Goal: Communication & Community: Answer question/provide support

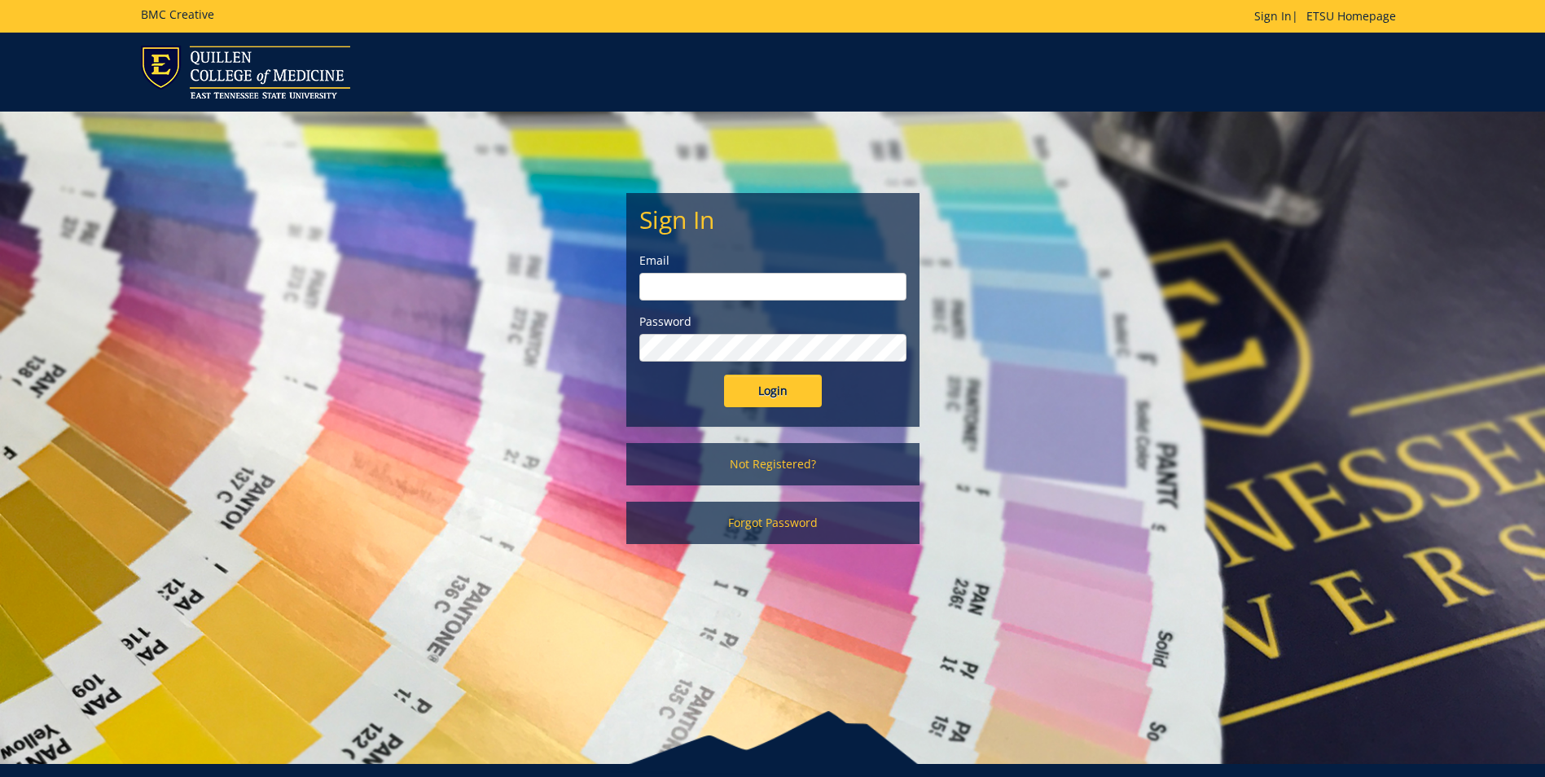
click at [687, 288] on input "email" at bounding box center [772, 287] width 267 height 28
type input "[EMAIL_ADDRESS][DOMAIN_NAME]"
click at [724, 375] on input "Login" at bounding box center [773, 391] width 98 height 33
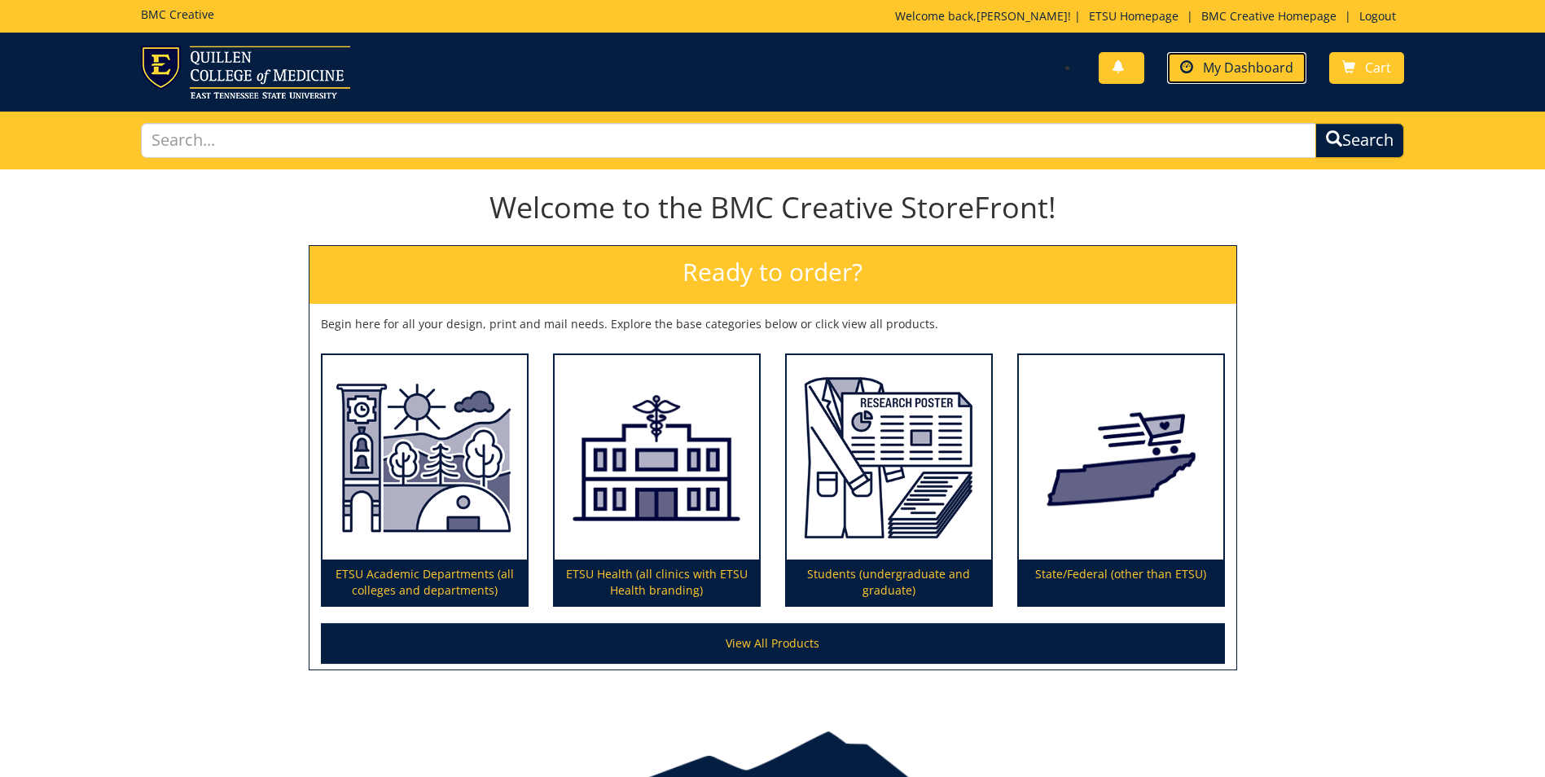
click at [1247, 67] on span "My Dashboard" at bounding box center [1248, 68] width 90 height 18
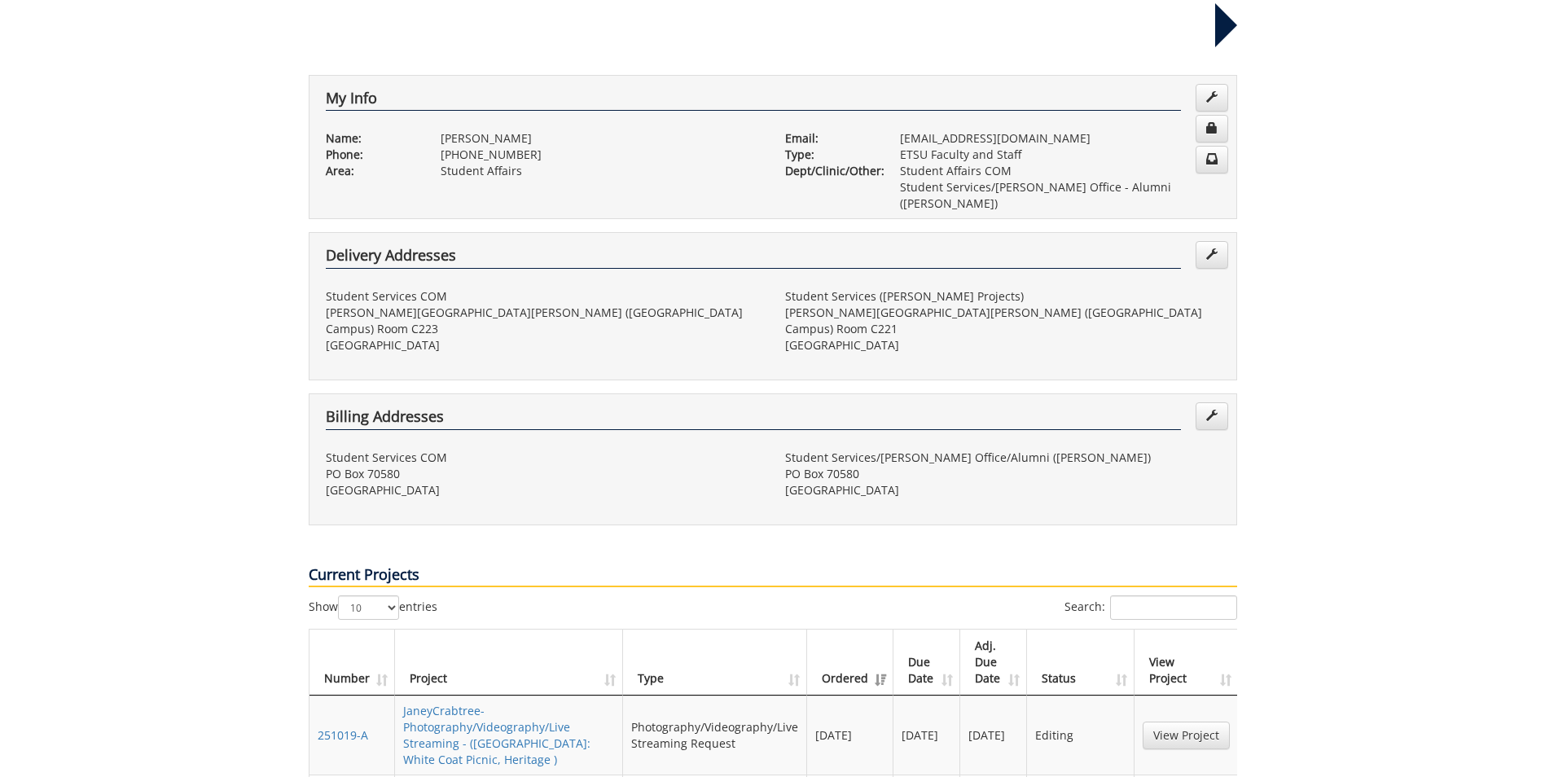
scroll to position [489, 0]
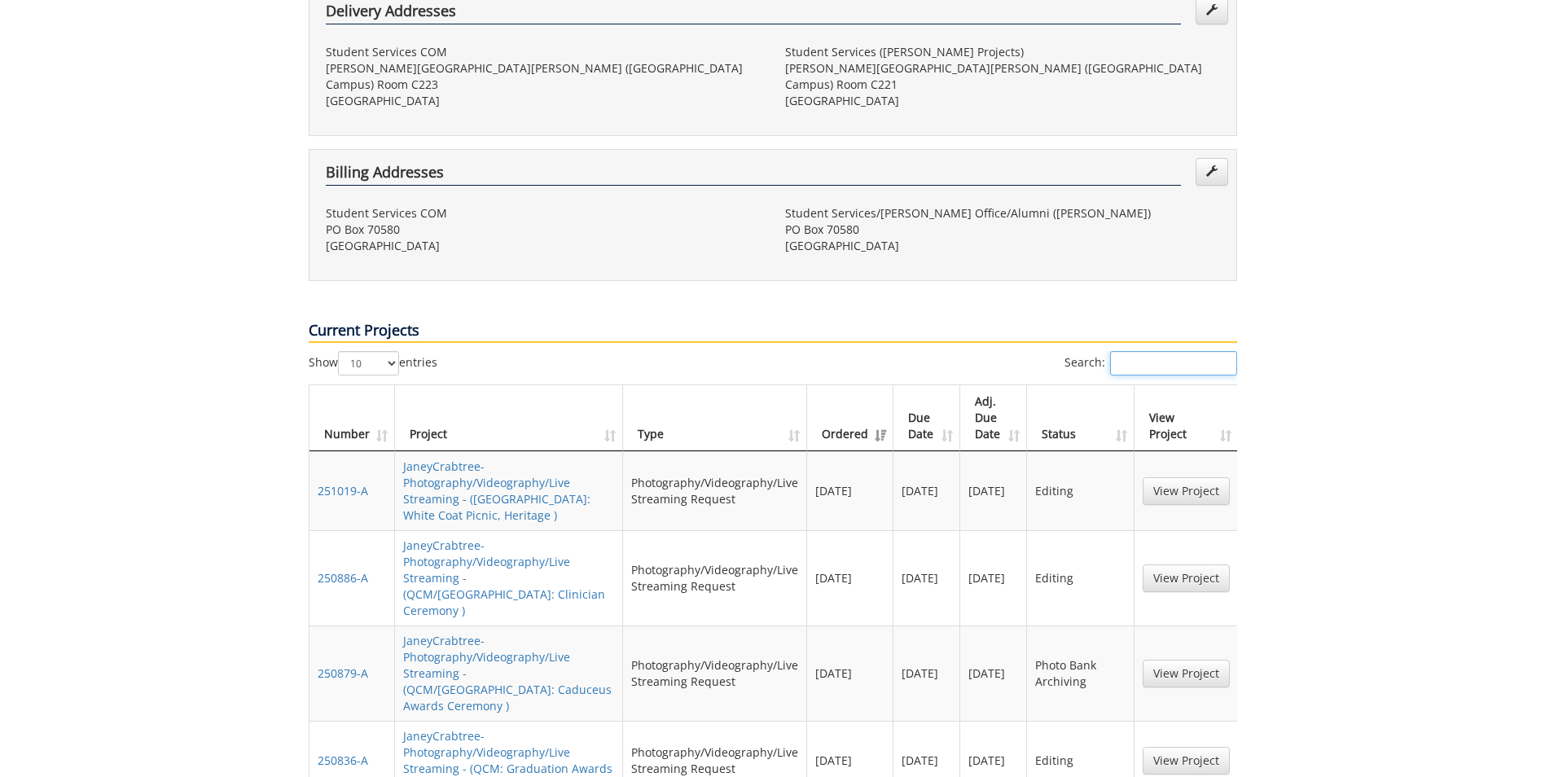
click at [1175, 351] on input "Search:" at bounding box center [1173, 363] width 127 height 24
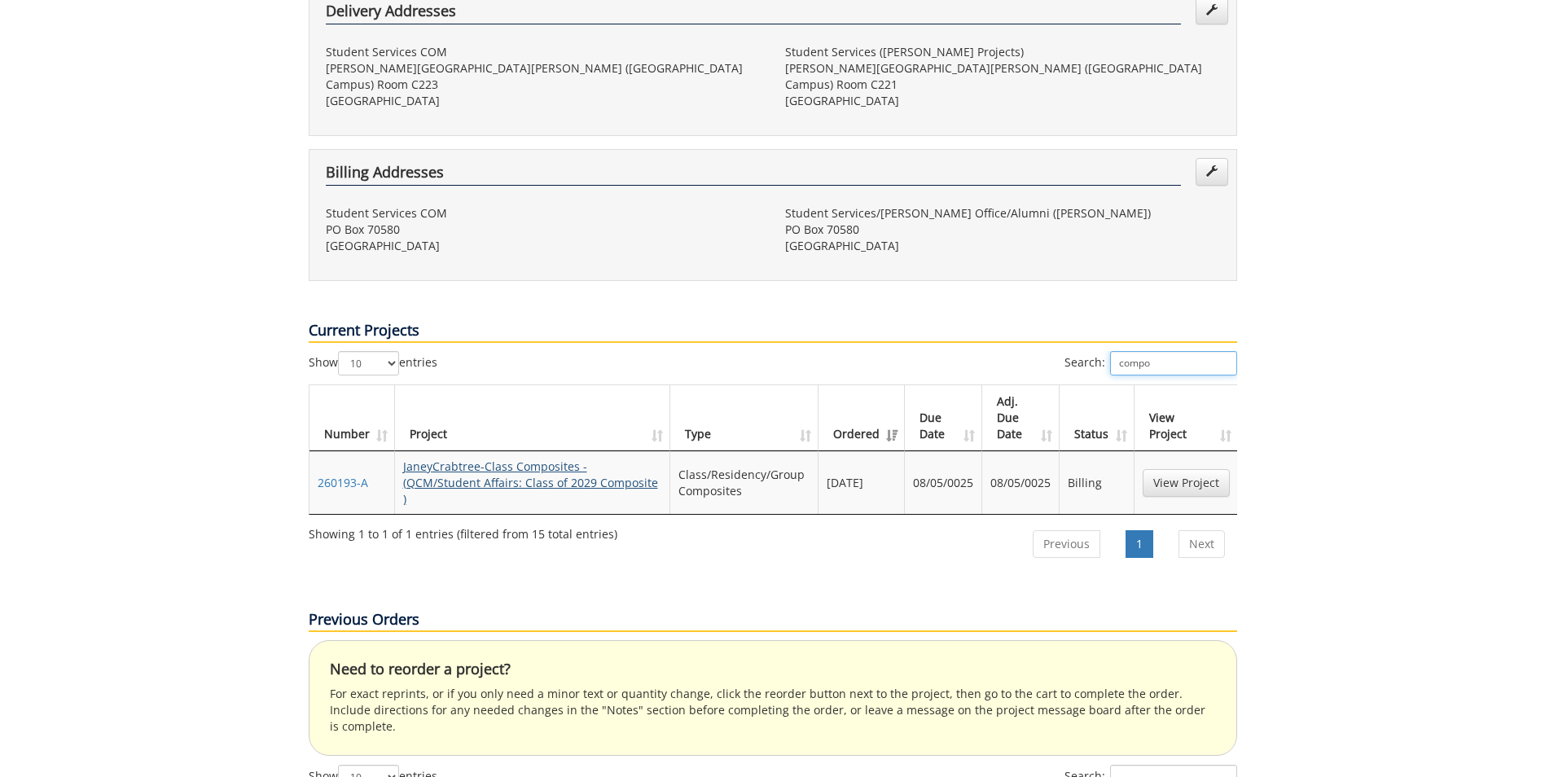
type input "compo"
click at [505, 459] on link "JaneyCrabtree-Class Composites - (QCM/Student Affairs: Class of 2029 Composite )" at bounding box center [530, 483] width 255 height 48
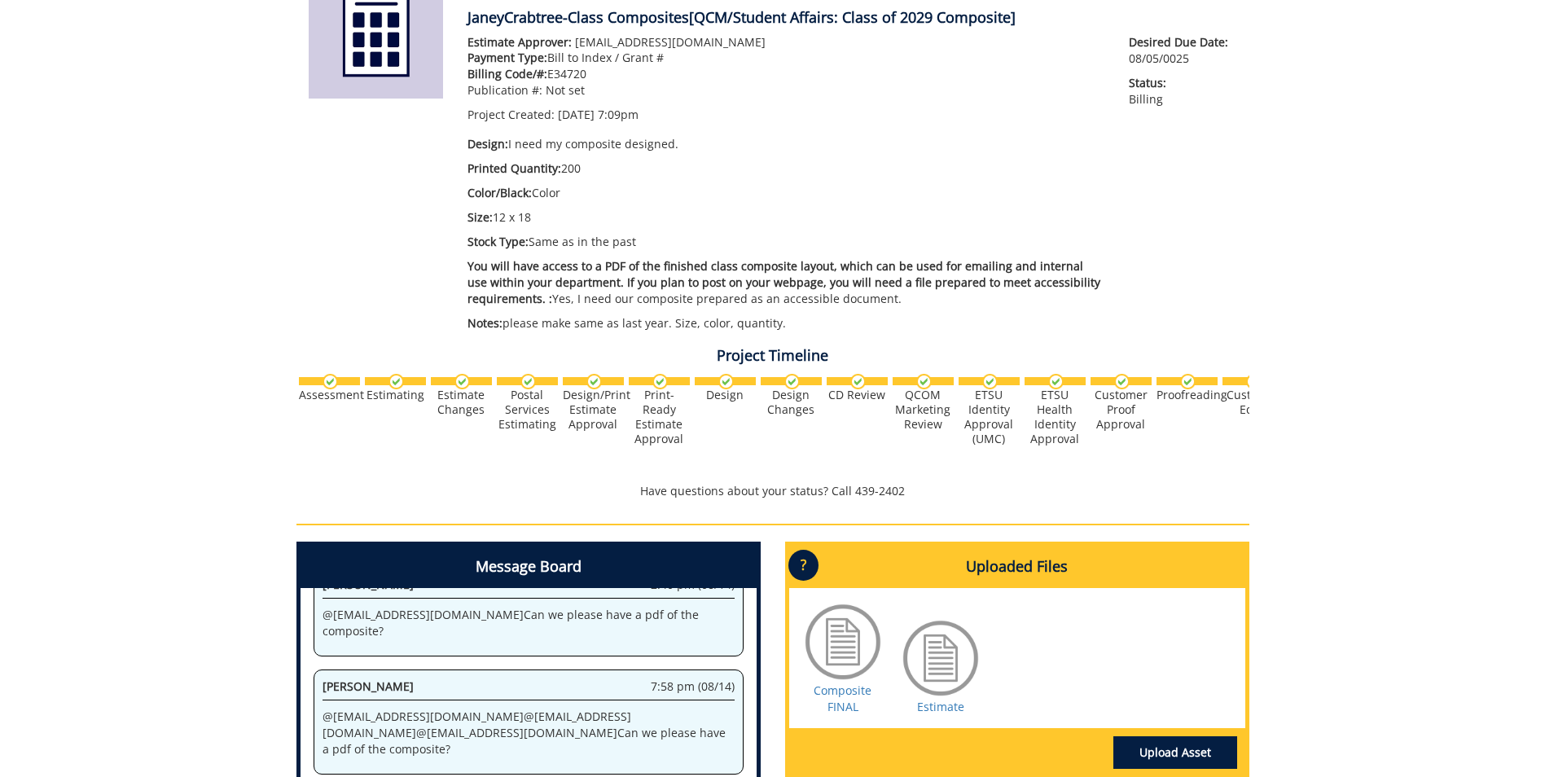
scroll to position [489, 0]
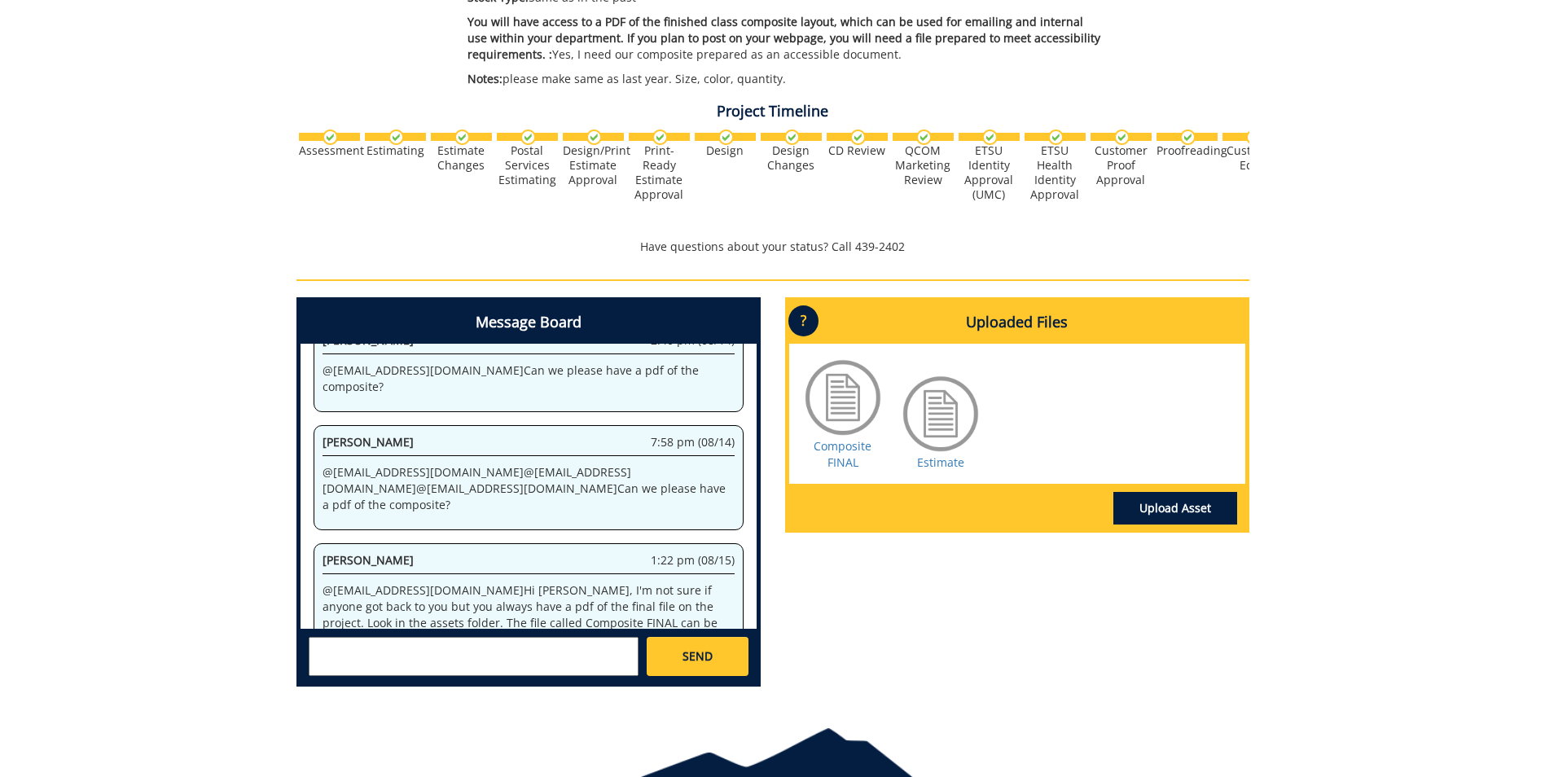
click at [373, 652] on textarea at bounding box center [474, 656] width 330 height 39
click at [373, 652] on textarea "@fair" at bounding box center [474, 656] width 330 height 39
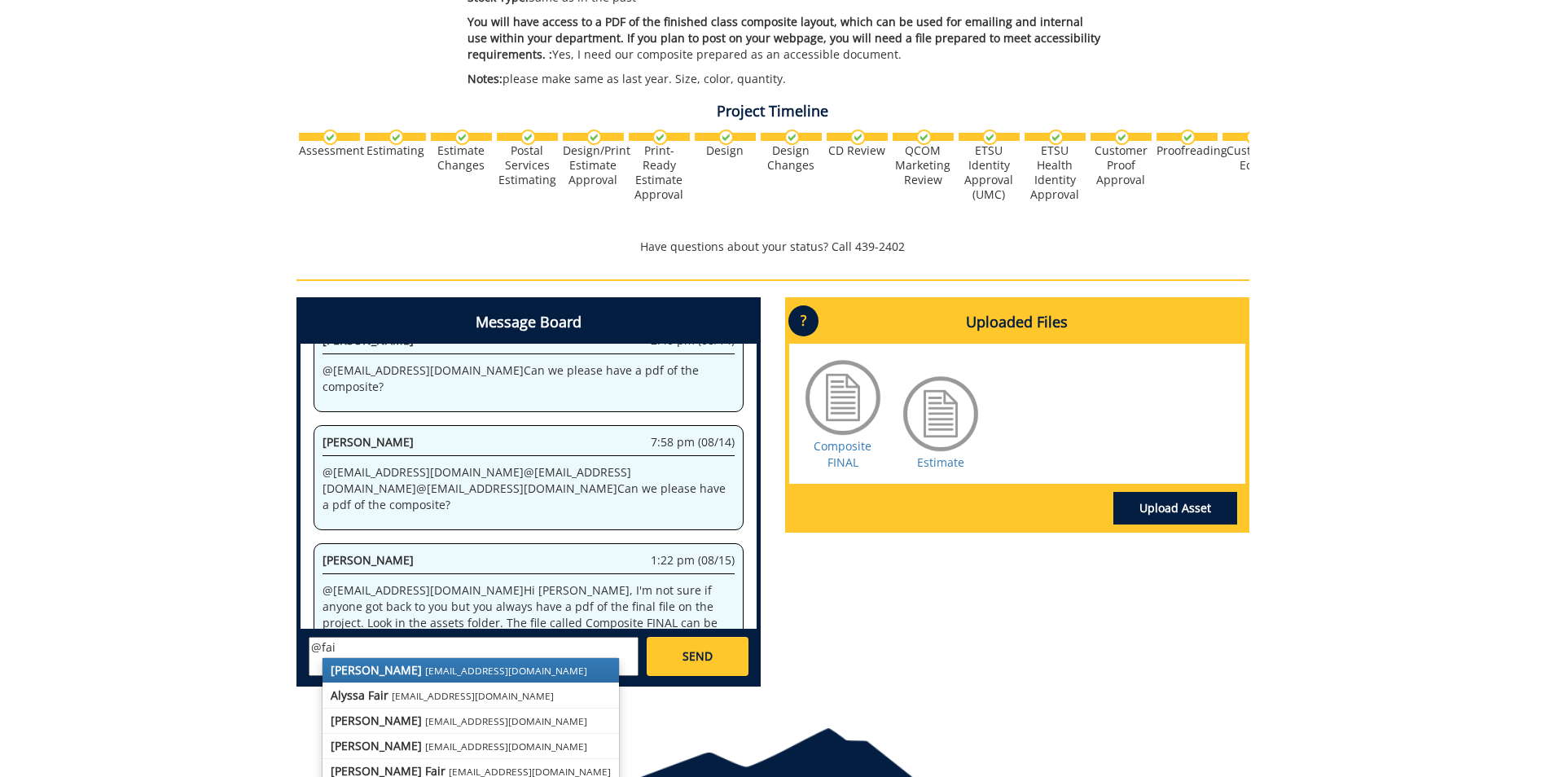
click at [425, 668] on small "fair@mail.etsu.edu" at bounding box center [506, 670] width 162 height 13
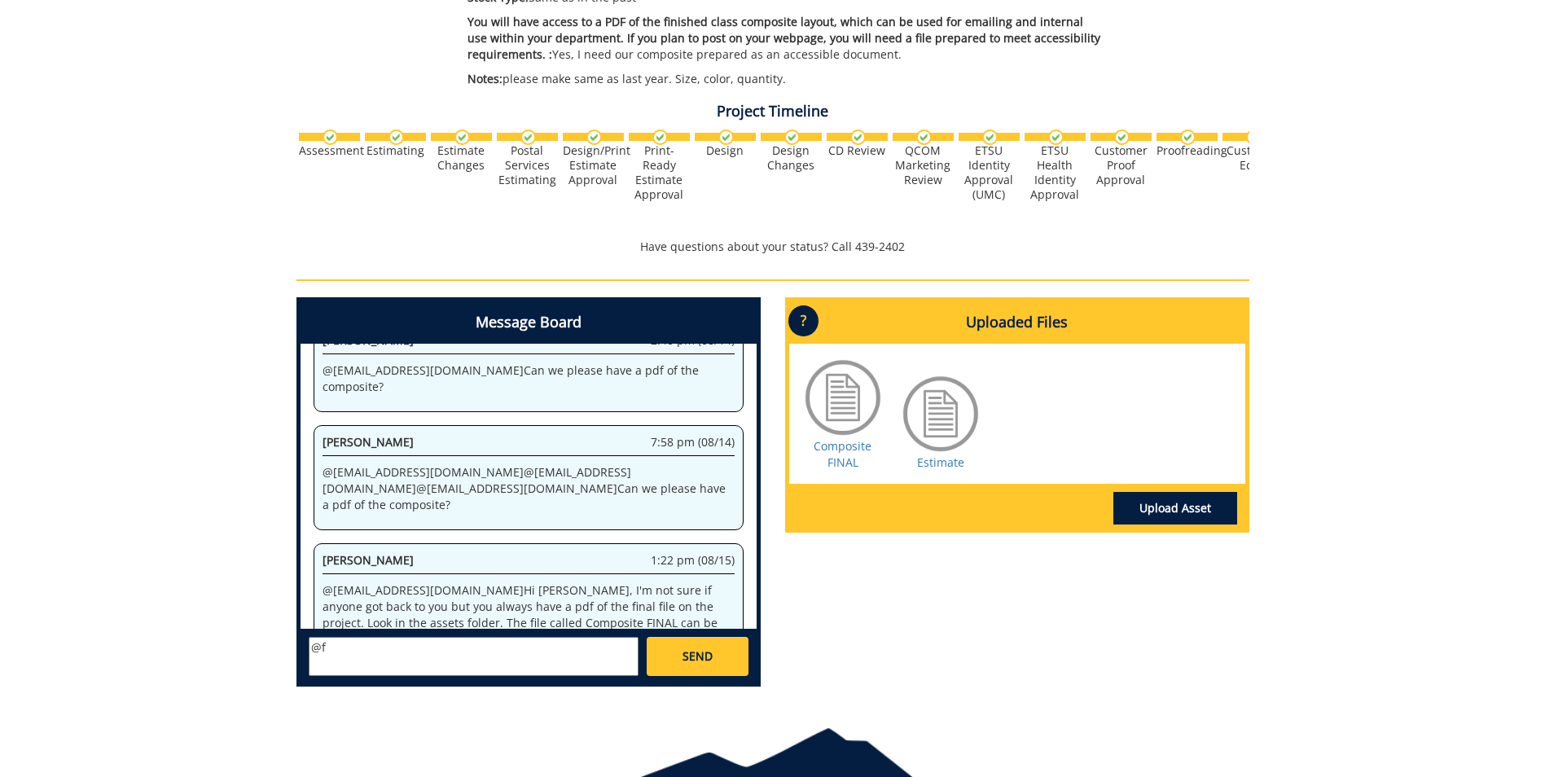
type textarea "@"
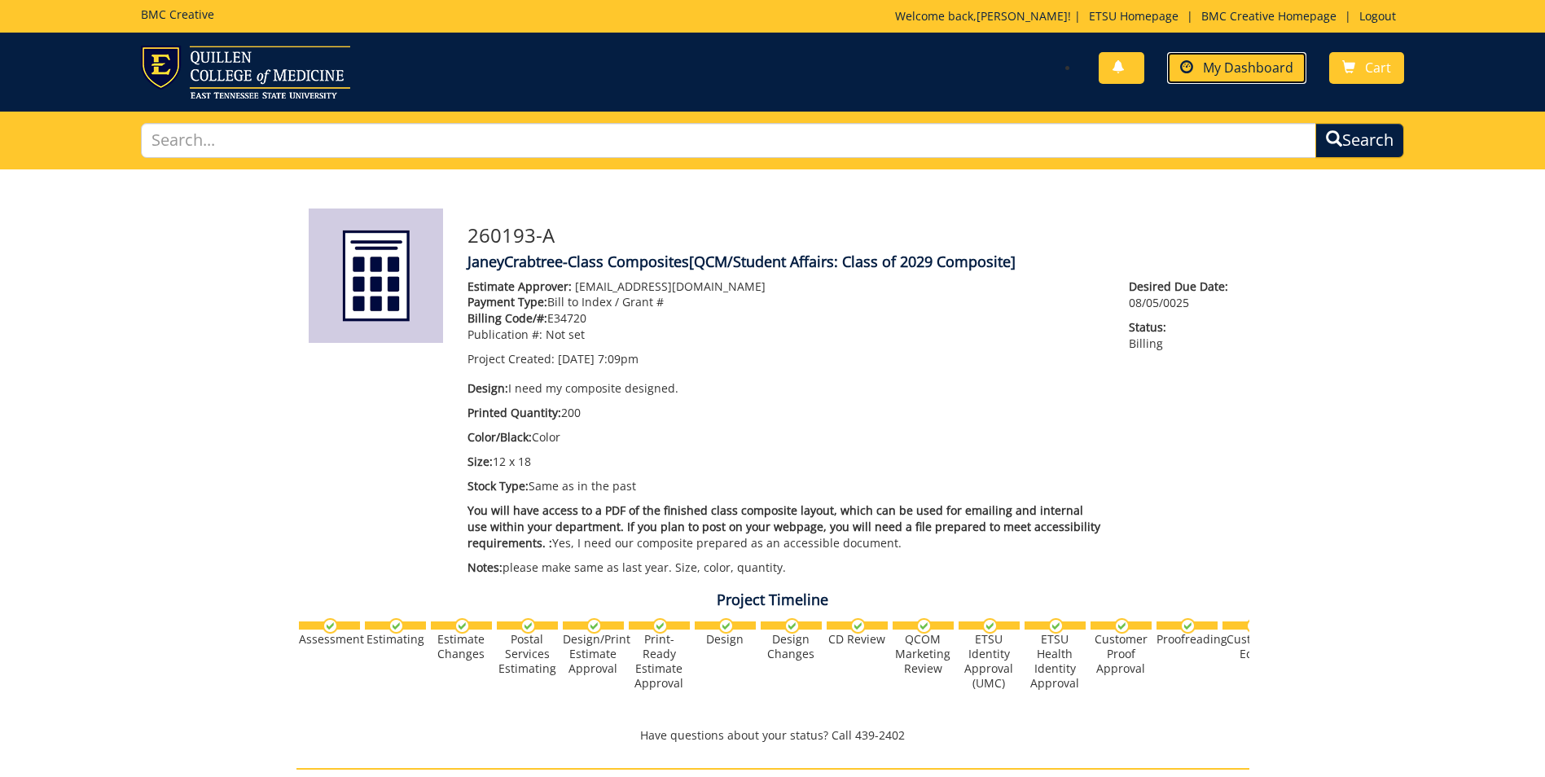
click at [1216, 68] on span "My Dashboard" at bounding box center [1248, 68] width 90 height 18
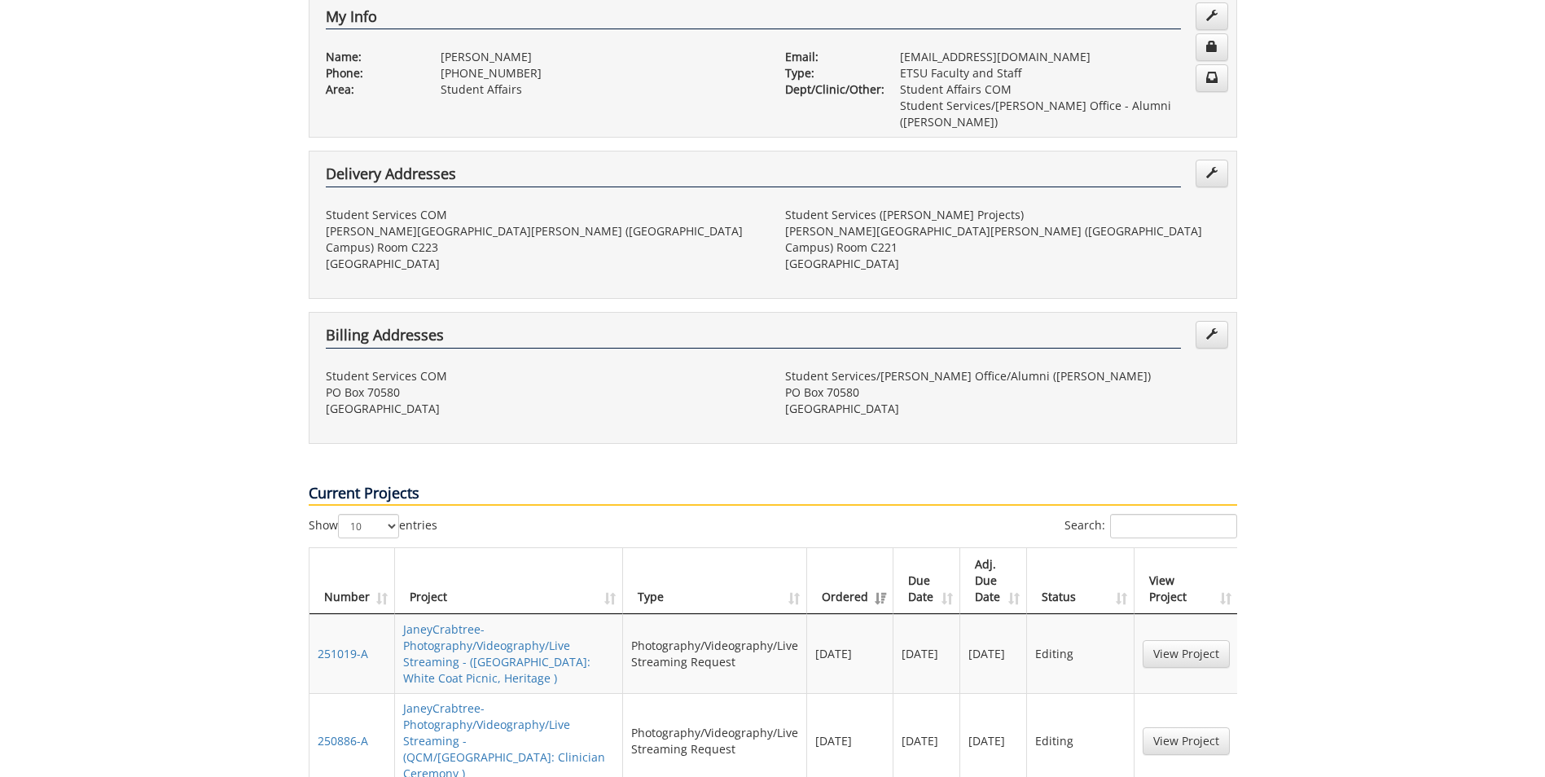
scroll to position [407, 0]
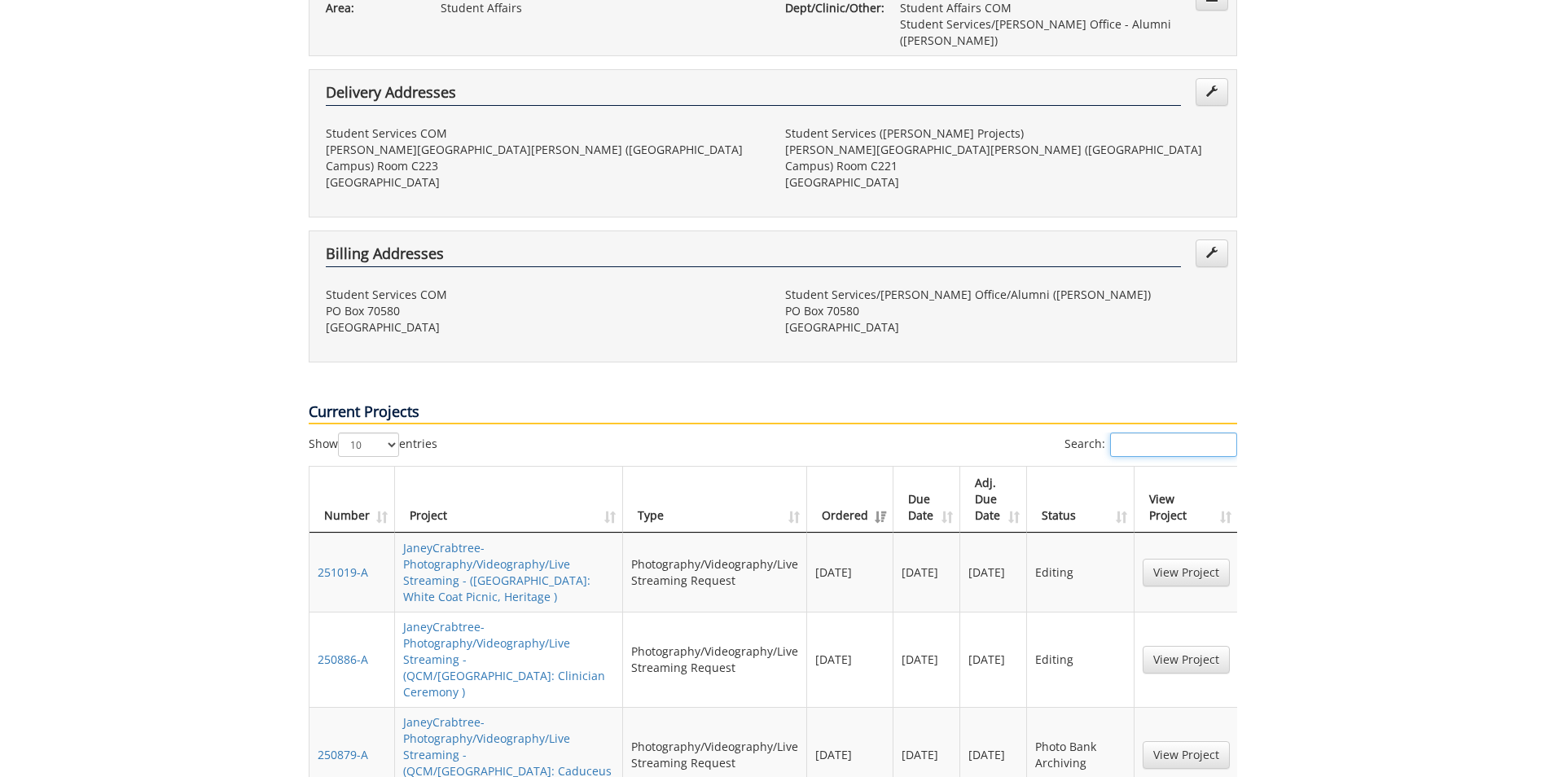
click at [1161, 432] on input "Search:" at bounding box center [1173, 444] width 127 height 24
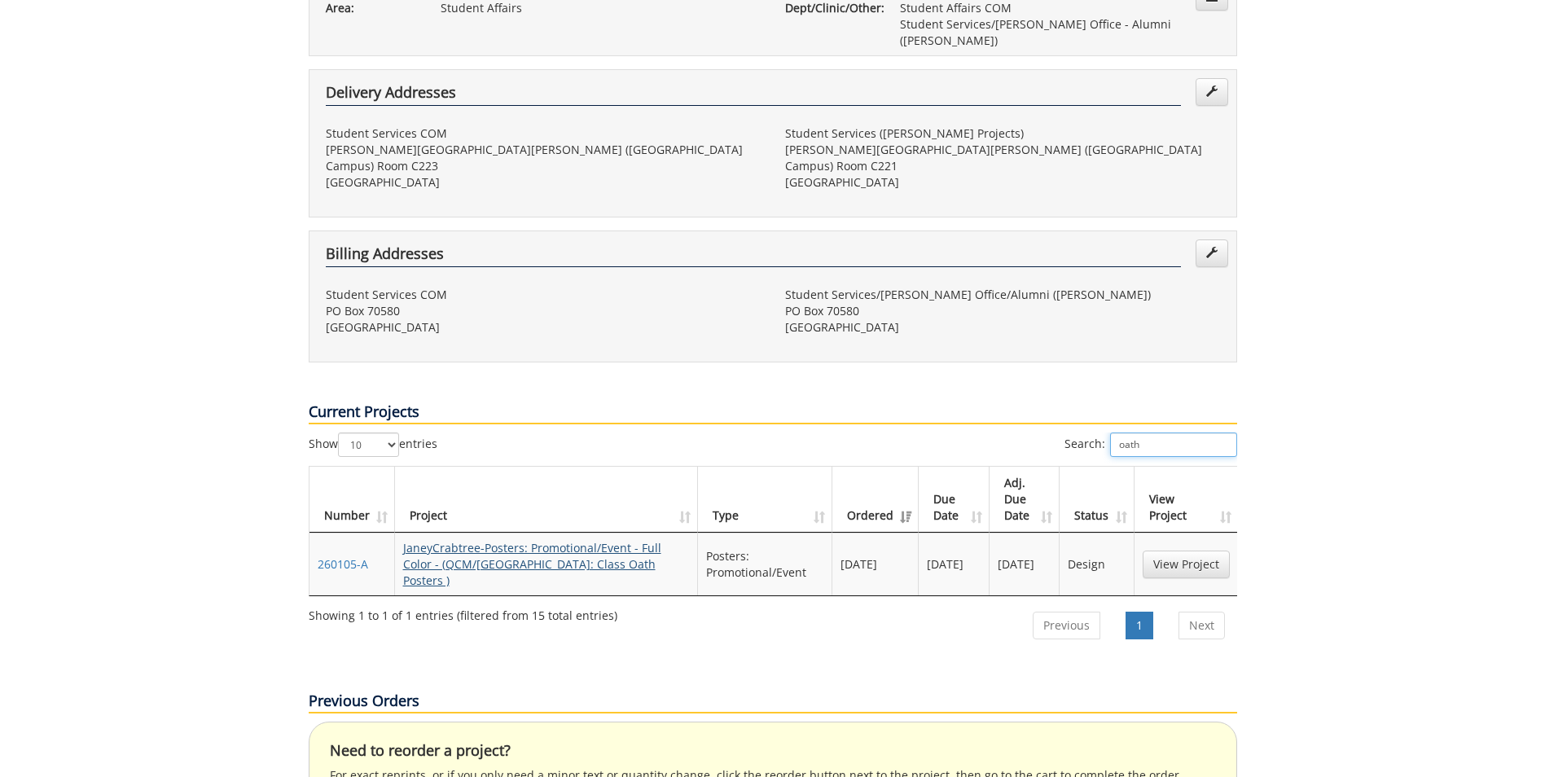
type input "oath"
click at [611, 540] on link "JaneyCrabtree-Posters: Promotional/Event - Full Color - (QCM/SA: Class Oath Pos…" at bounding box center [532, 564] width 258 height 48
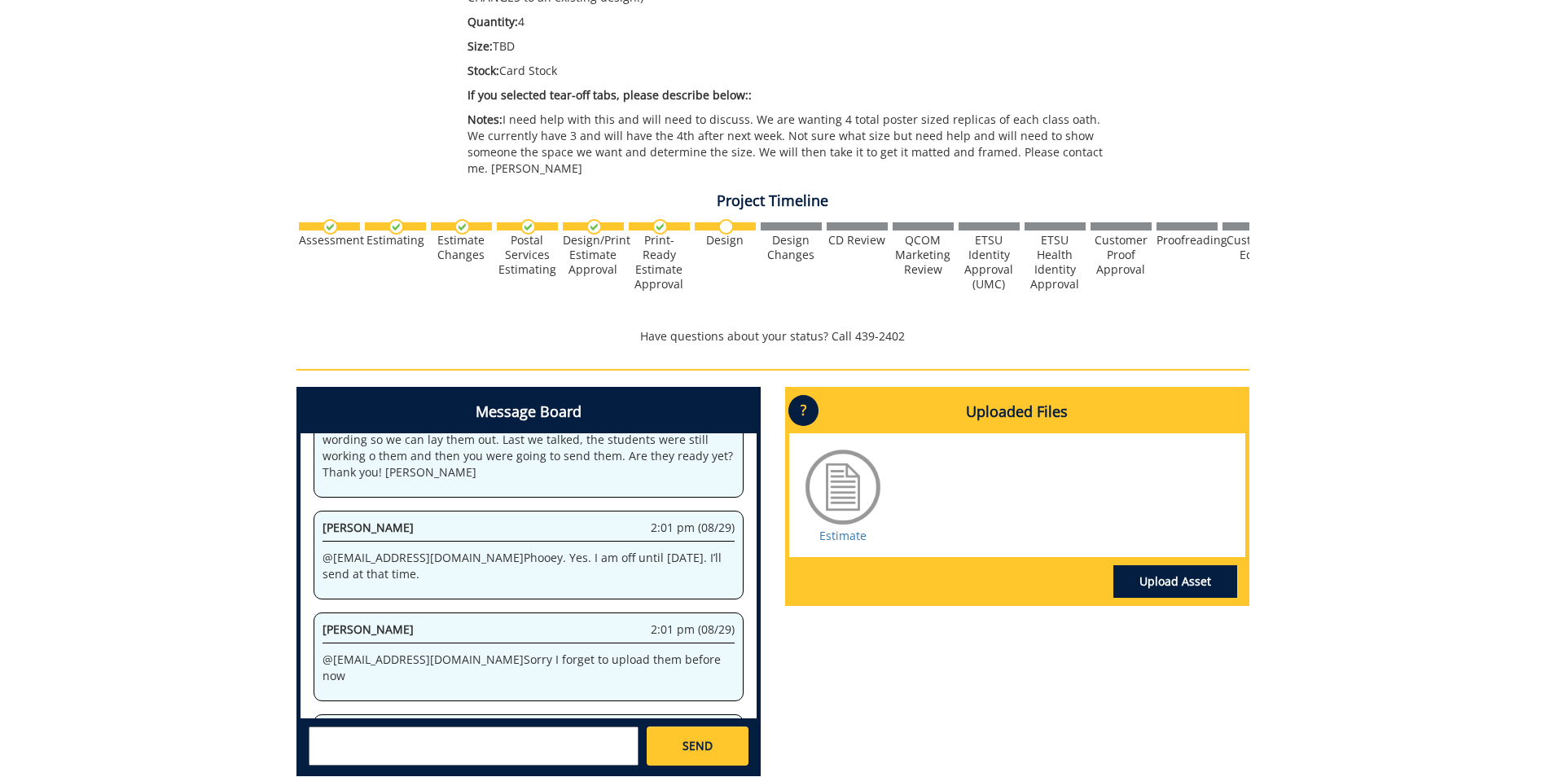
scroll to position [561, 0]
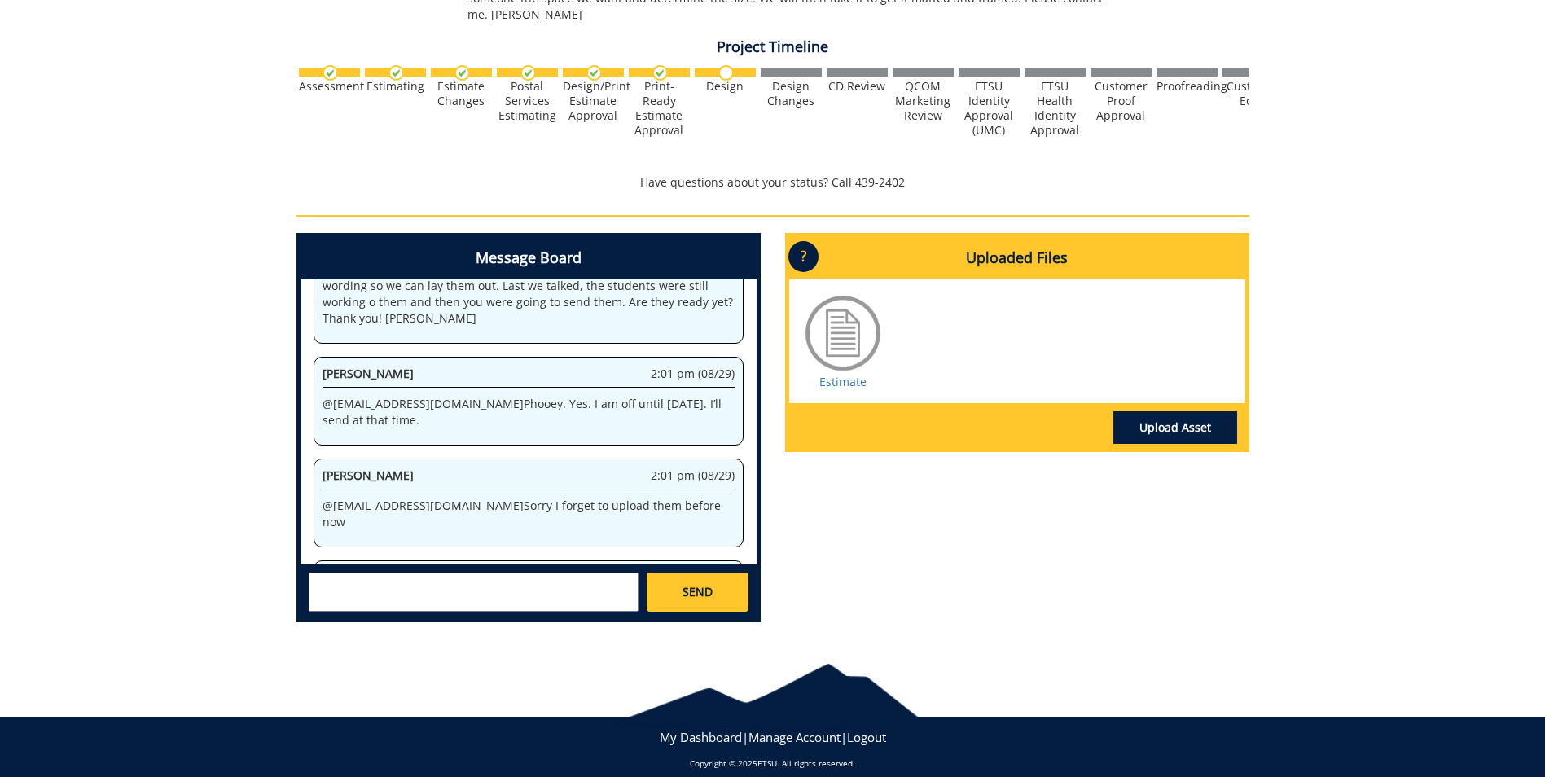
click at [419, 577] on textarea at bounding box center [474, 592] width 330 height 39
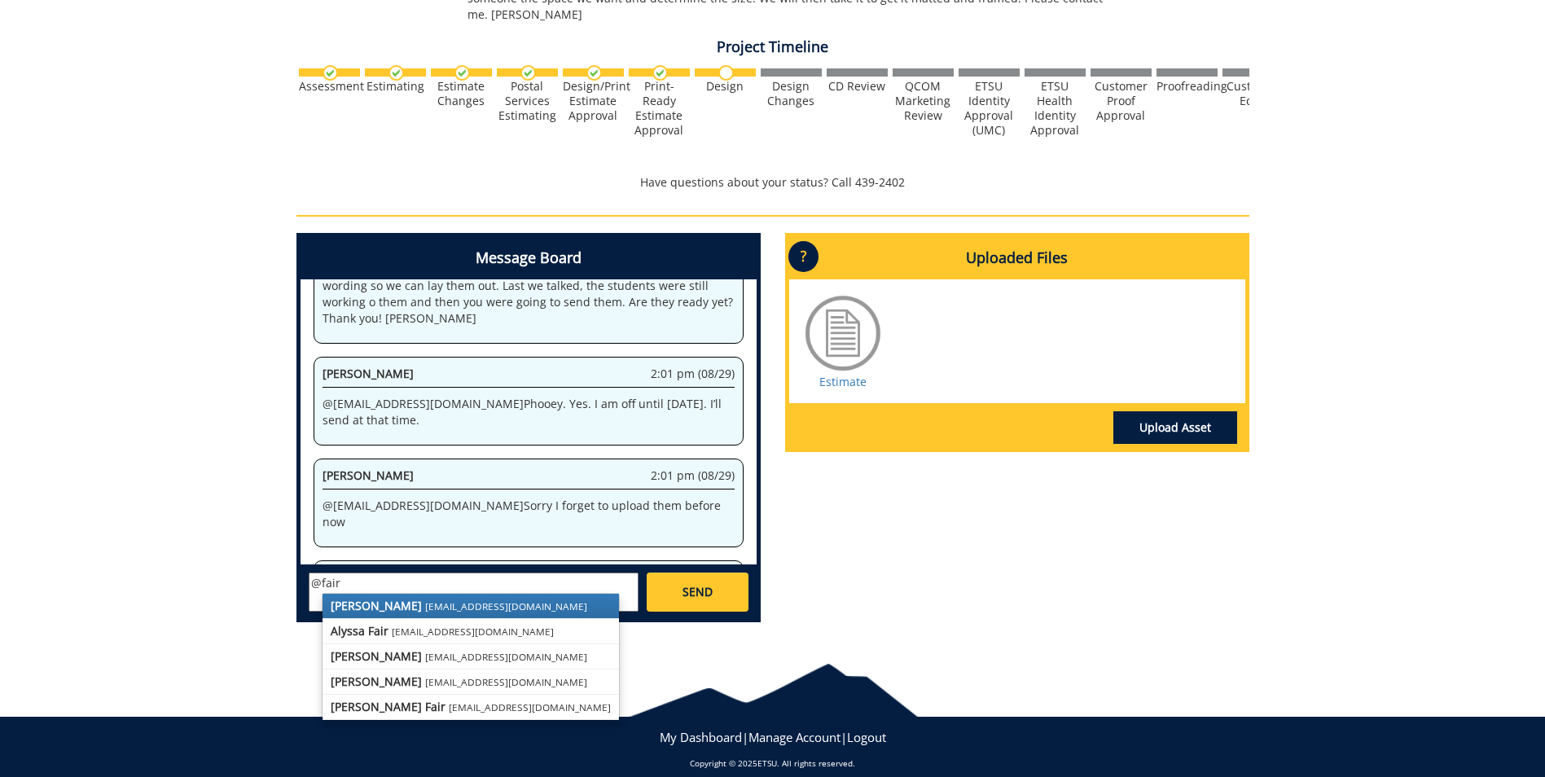
click at [425, 599] on small "[EMAIL_ADDRESS][DOMAIN_NAME]" at bounding box center [506, 605] width 162 height 13
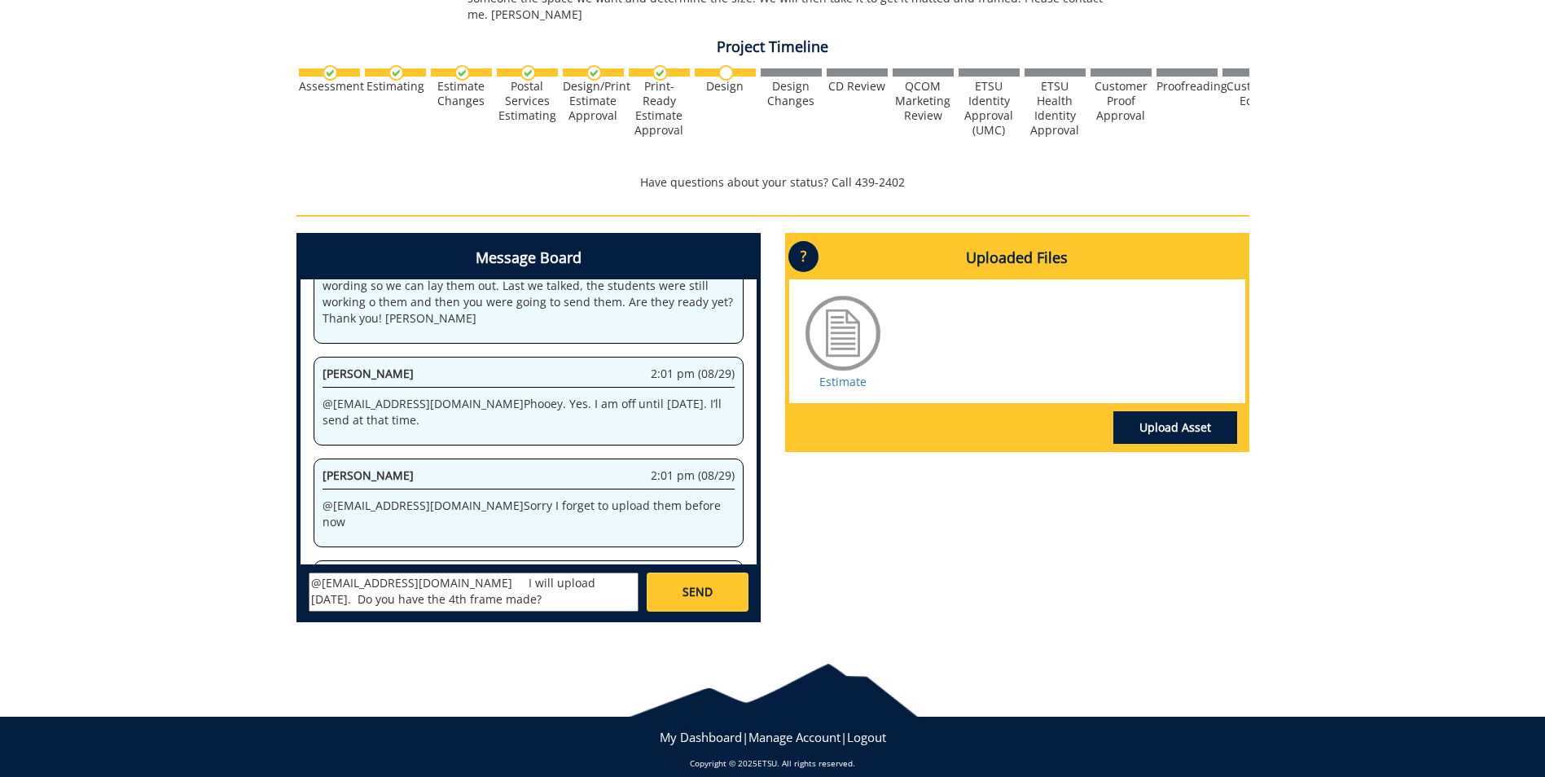
type textarea "@[EMAIL_ADDRESS][DOMAIN_NAME] I will upload [DATE]. Do you have the 4th frame m…"
click at [693, 584] on span "SEND" at bounding box center [698, 592] width 30 height 16
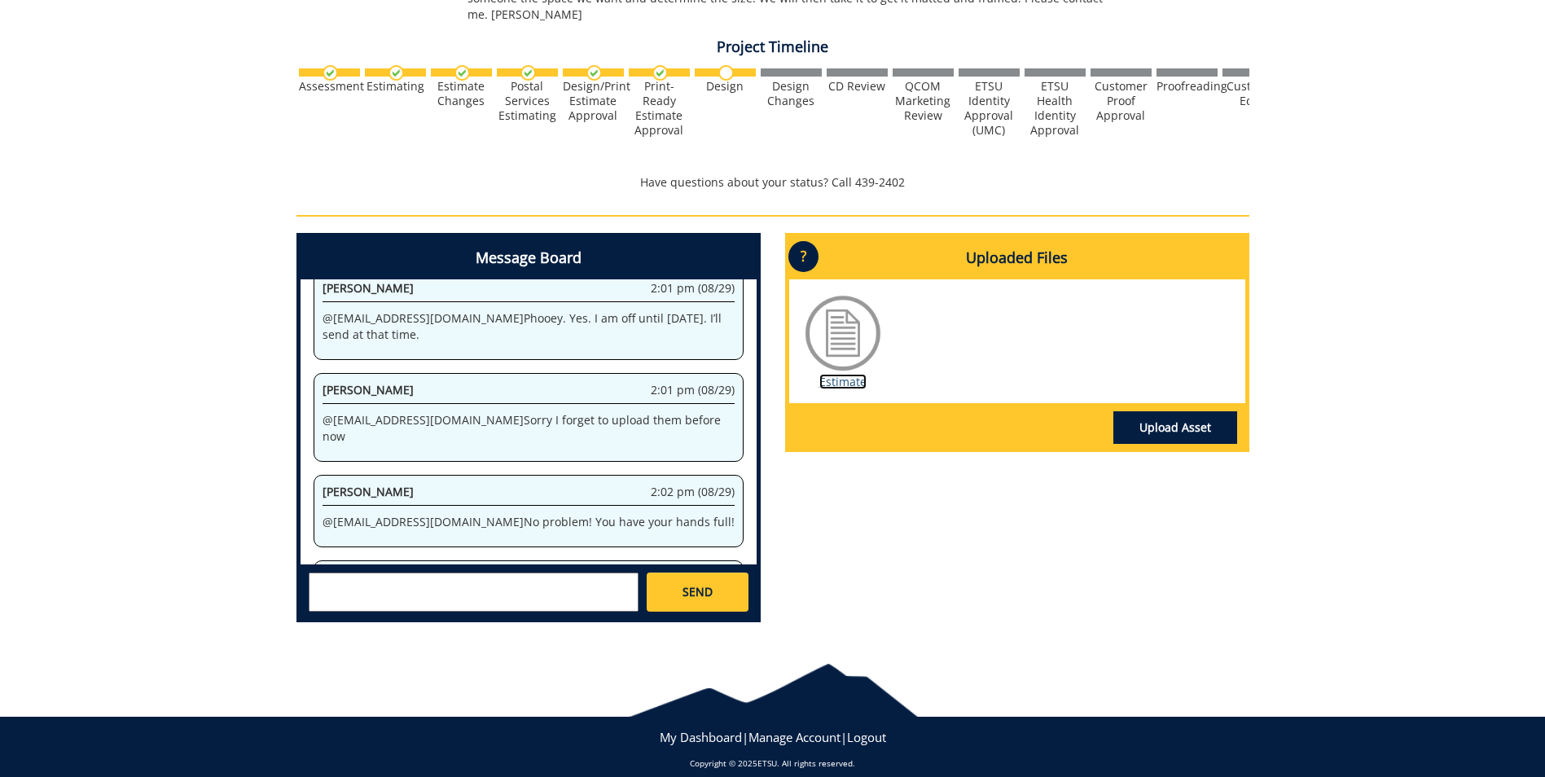
click at [858, 374] on link "Estimate" at bounding box center [842, 381] width 47 height 15
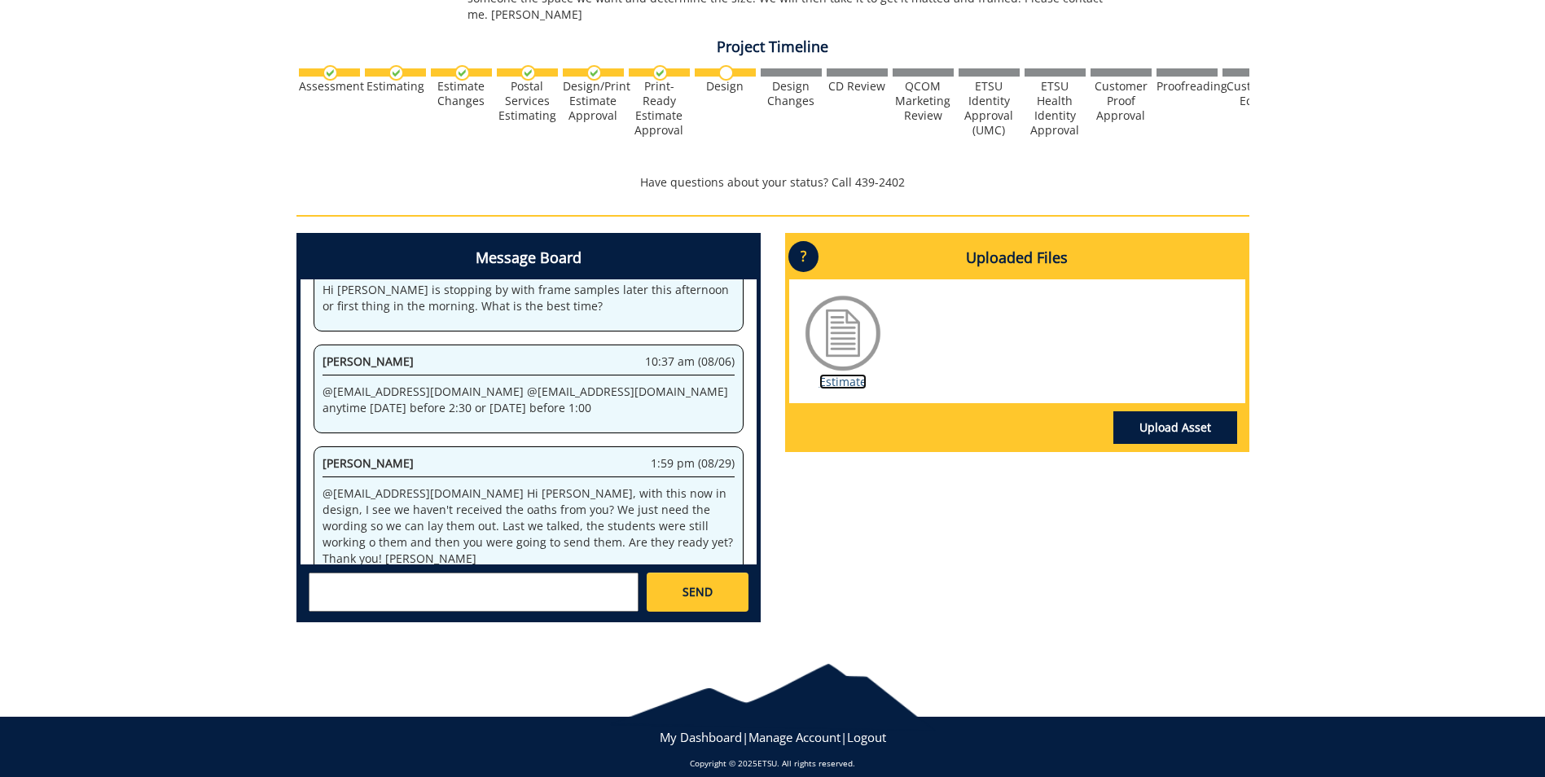
scroll to position [8443, 0]
